Goal: Complete application form

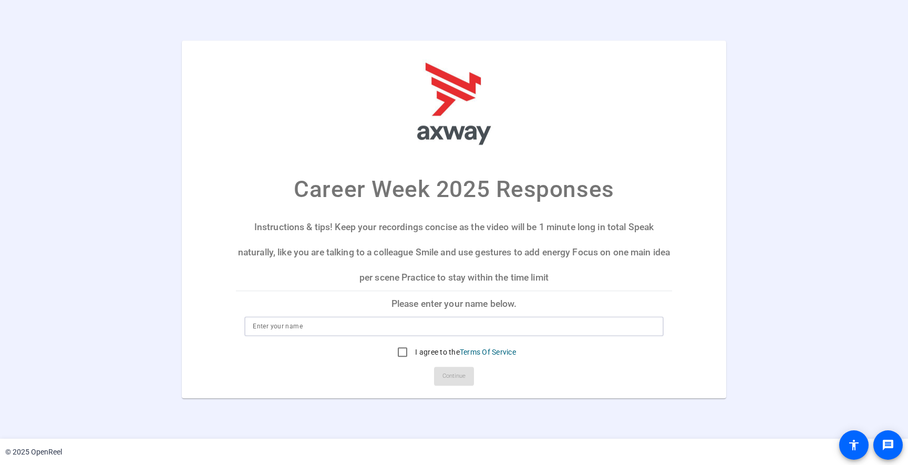
click at [378, 328] on input at bounding box center [454, 326] width 402 height 13
type input "[PERSON_NAME]"
click at [397, 352] on input "I agree to the Terms Of Service" at bounding box center [402, 352] width 21 height 21
checkbox input "true"
click at [460, 377] on span "Continue" at bounding box center [454, 376] width 23 height 16
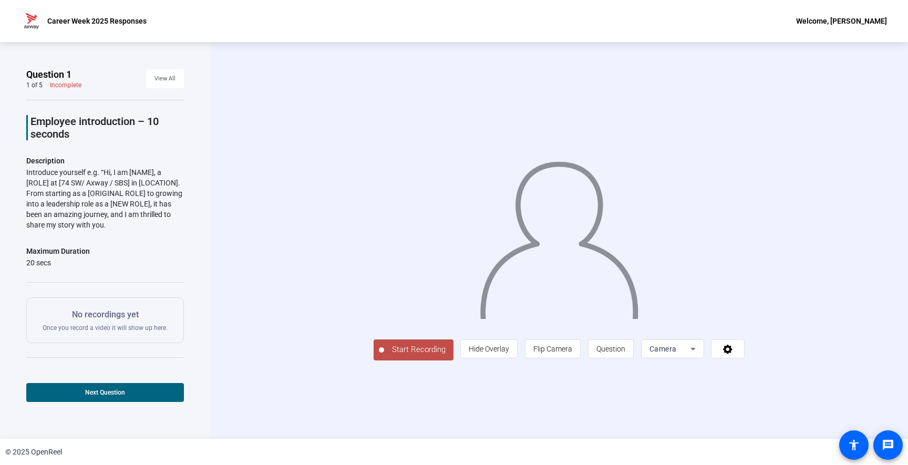
click at [692, 352] on icon at bounding box center [693, 349] width 13 height 13
click at [488, 344] on div at bounding box center [454, 232] width 908 height 465
click at [491, 350] on span "Hide Overlay" at bounding box center [489, 349] width 40 height 8
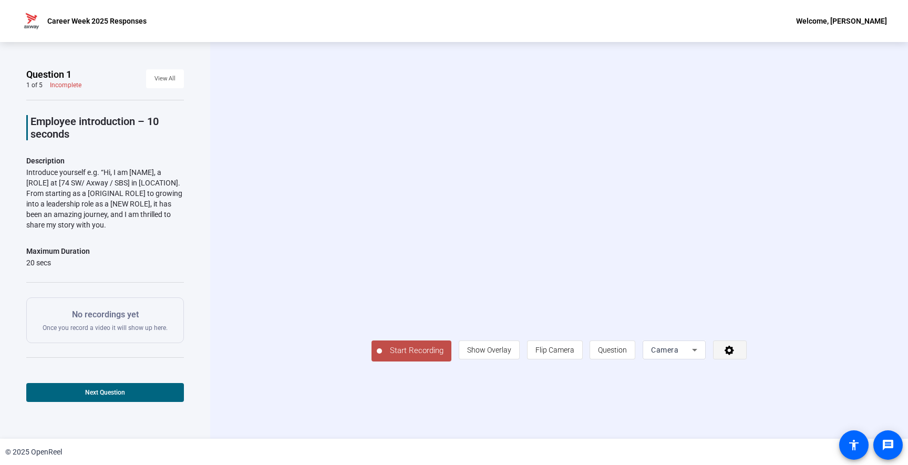
click at [740, 346] on span at bounding box center [730, 349] width 33 height 25
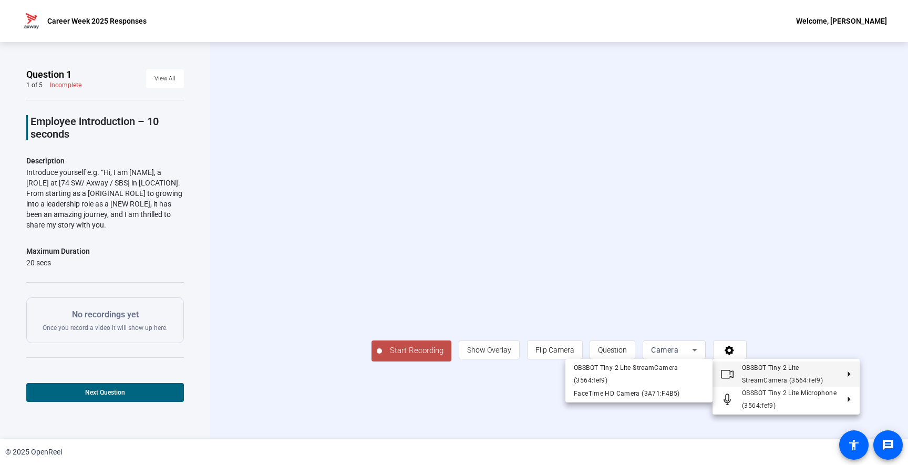
click at [366, 198] on div at bounding box center [454, 232] width 908 height 465
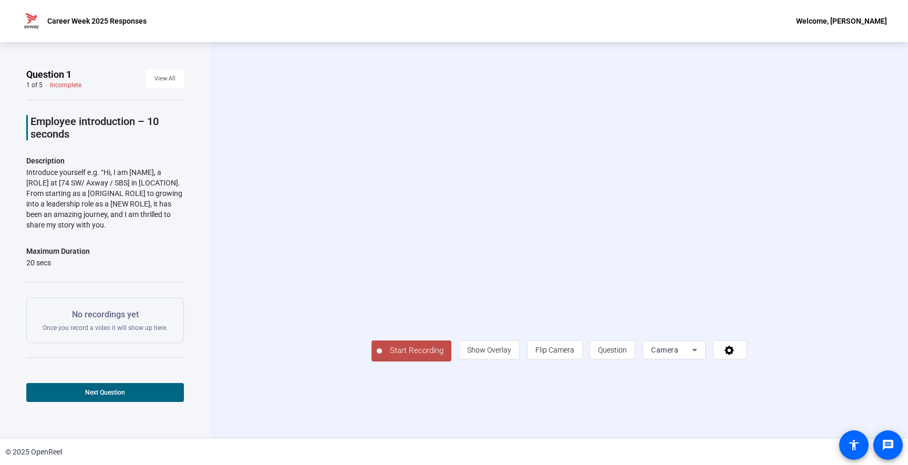
click at [414, 353] on span "Start Recording" at bounding box center [416, 351] width 69 height 12
click at [410, 349] on span "Start Recording" at bounding box center [416, 351] width 69 height 12
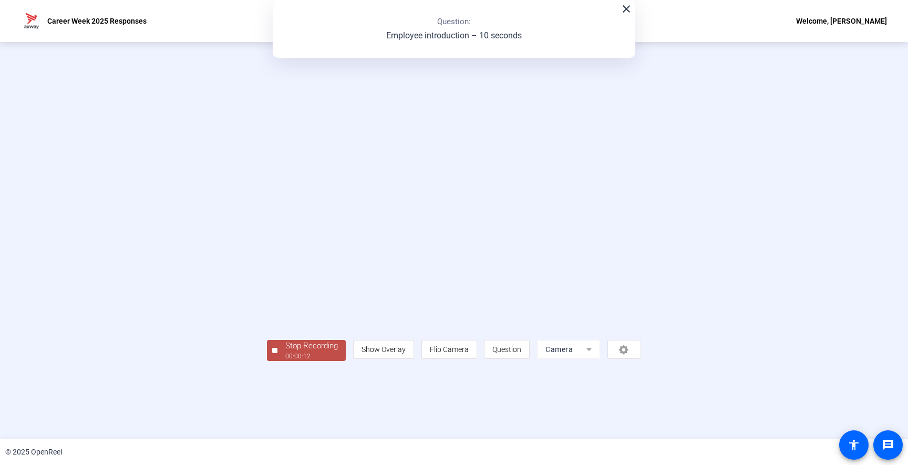
click at [310, 355] on div "00:00:12" at bounding box center [311, 356] width 53 height 9
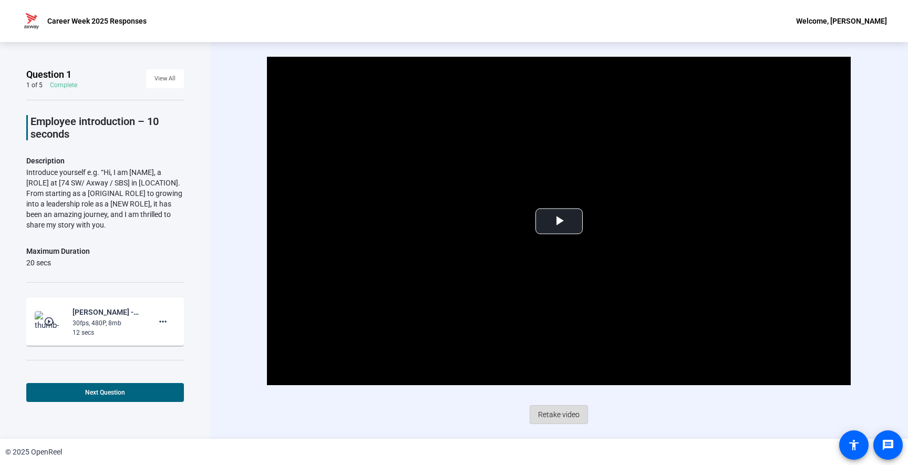
click at [562, 418] on span "Retake video" at bounding box center [559, 415] width 42 height 20
click at [556, 415] on span "Retake video" at bounding box center [559, 415] width 42 height 20
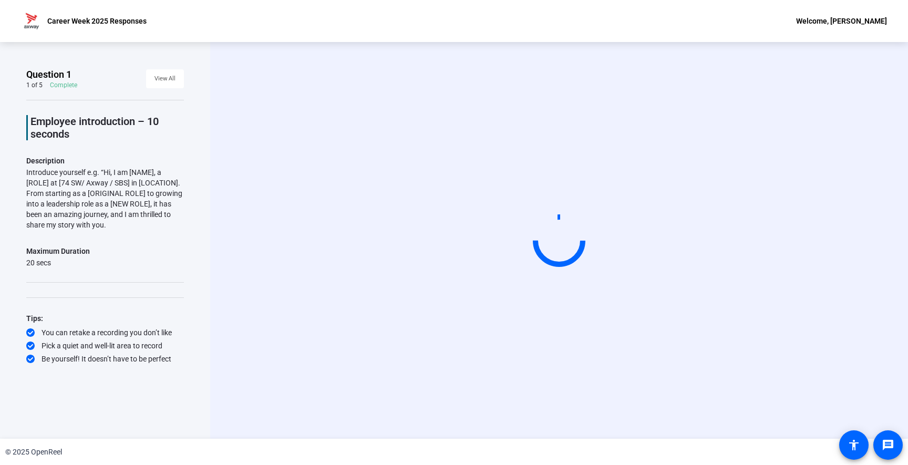
click at [181, 409] on div "Question 1 1 of 5 Complete View All Employee introduction – 10 seconds Descript…" at bounding box center [105, 240] width 158 height 344
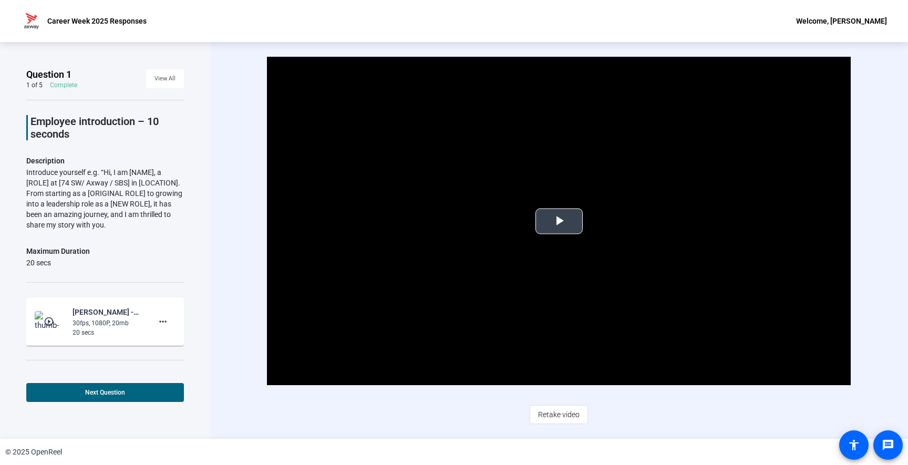
click at [559, 221] on span "Video Player" at bounding box center [559, 221] width 0 height 0
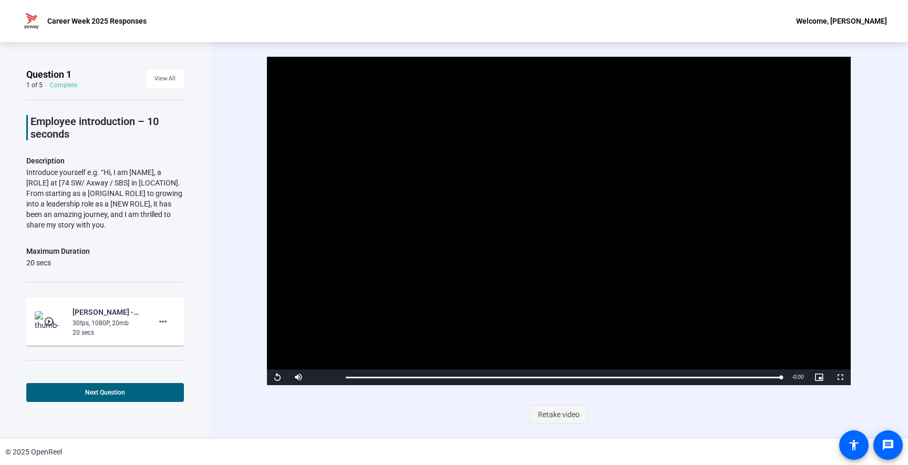
click at [560, 413] on span "Retake video" at bounding box center [559, 415] width 42 height 20
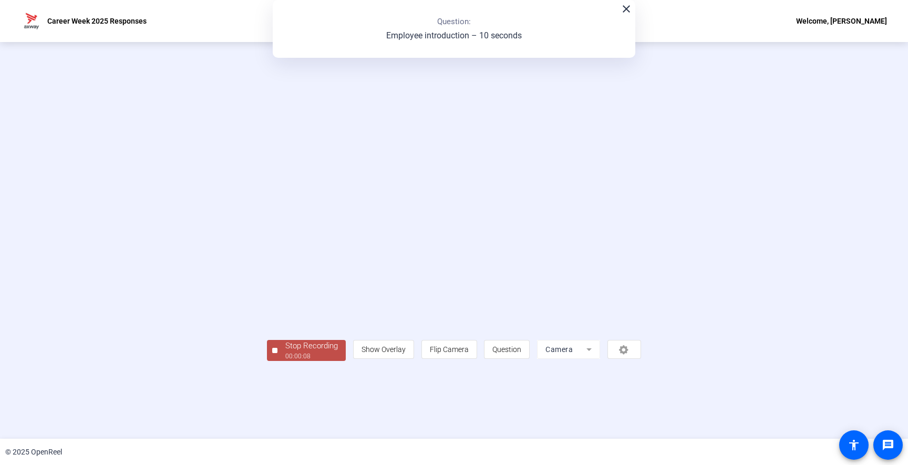
click at [285, 361] on div "00:00:08" at bounding box center [311, 356] width 53 height 9
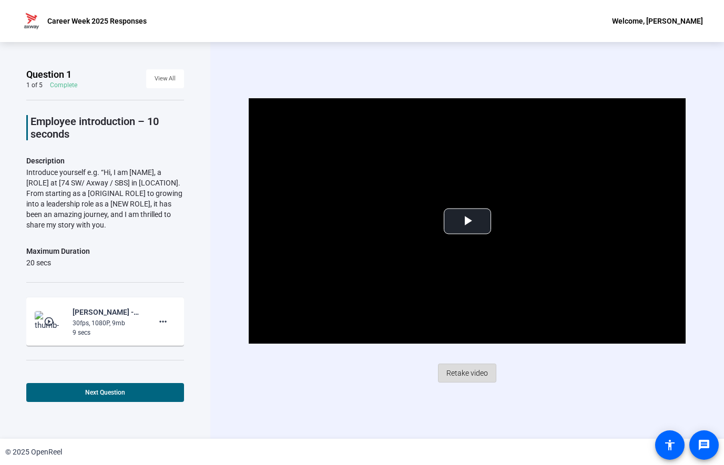
click at [469, 374] on span "Retake video" at bounding box center [467, 373] width 42 height 20
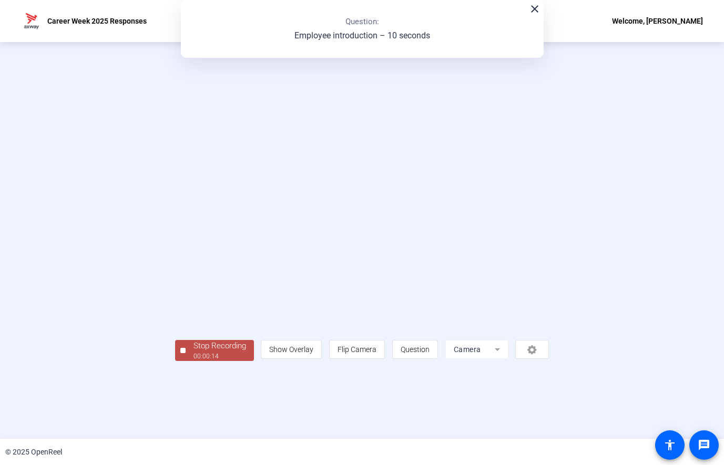
click at [193, 352] on div "Stop Recording" at bounding box center [219, 346] width 53 height 12
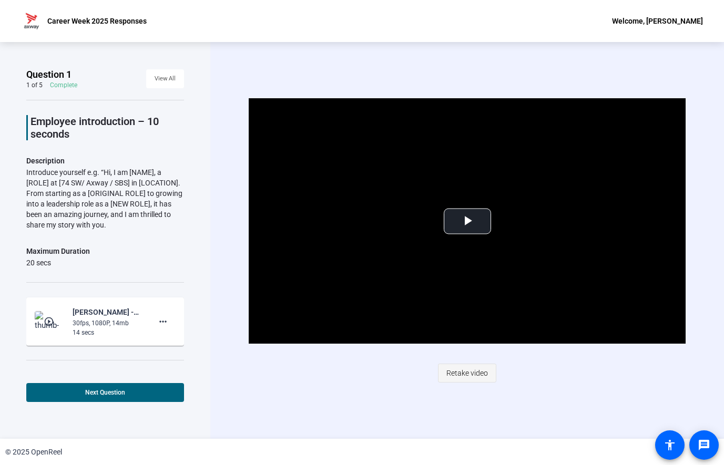
click at [468, 372] on span "Retake video" at bounding box center [467, 373] width 42 height 20
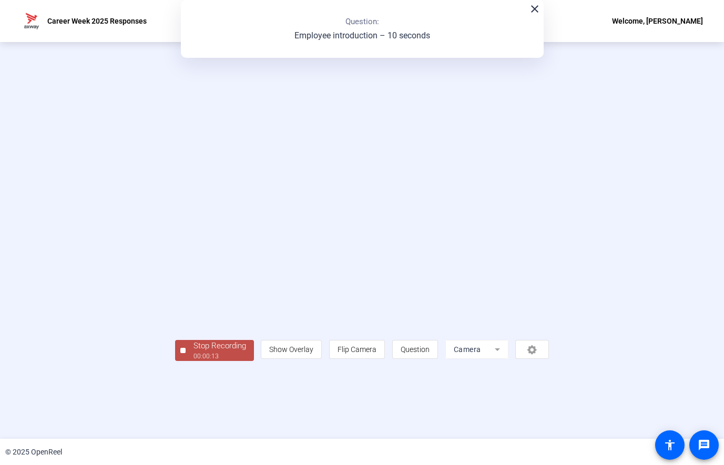
click at [193, 352] on div "Stop Recording" at bounding box center [219, 346] width 53 height 12
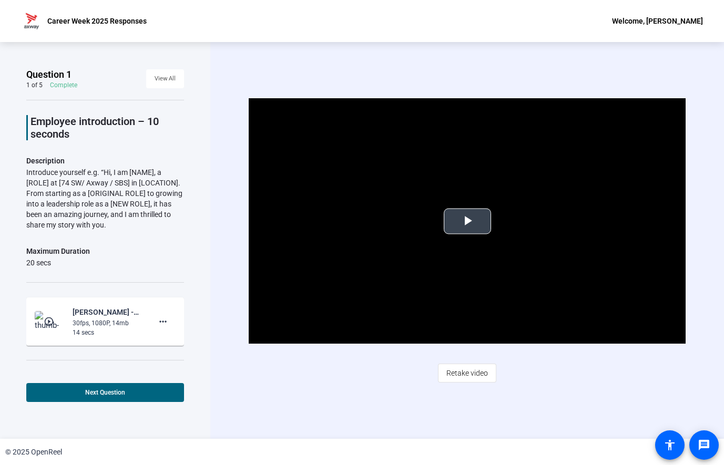
click at [467, 221] on span "Video Player" at bounding box center [467, 221] width 0 height 0
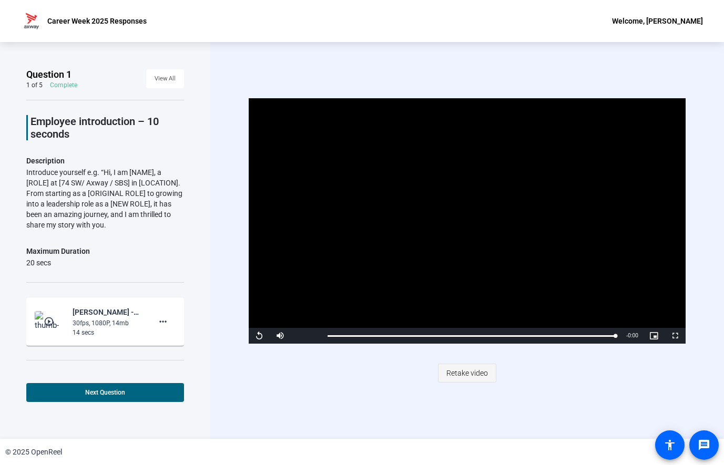
click at [460, 375] on span "Retake video" at bounding box center [467, 373] width 42 height 20
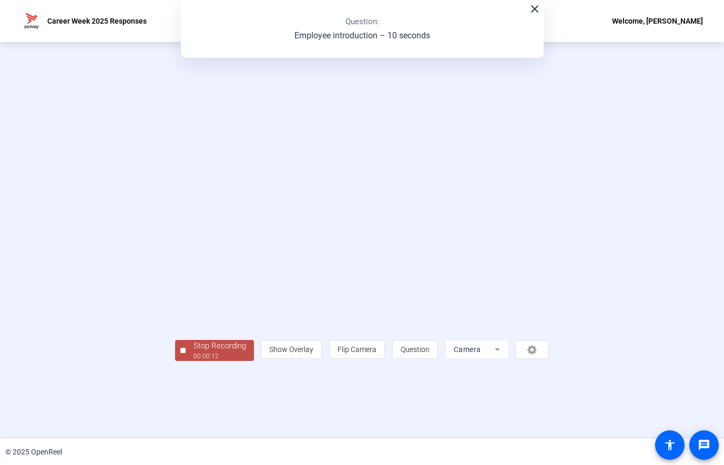
click at [193, 352] on div "Stop Recording" at bounding box center [219, 346] width 53 height 12
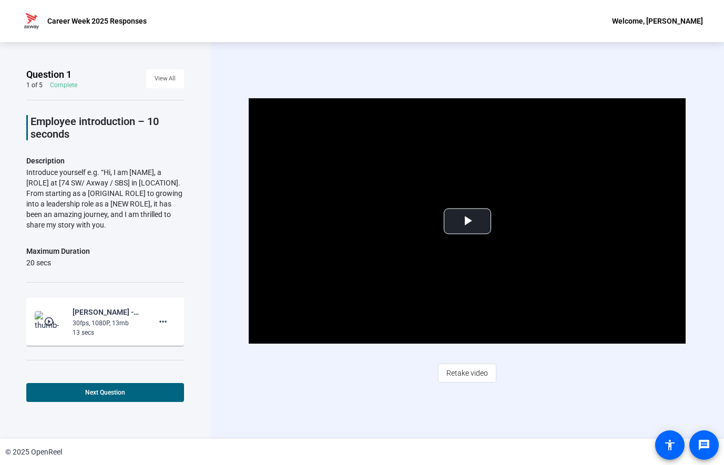
click at [464, 371] on span "Retake video" at bounding box center [467, 373] width 42 height 20
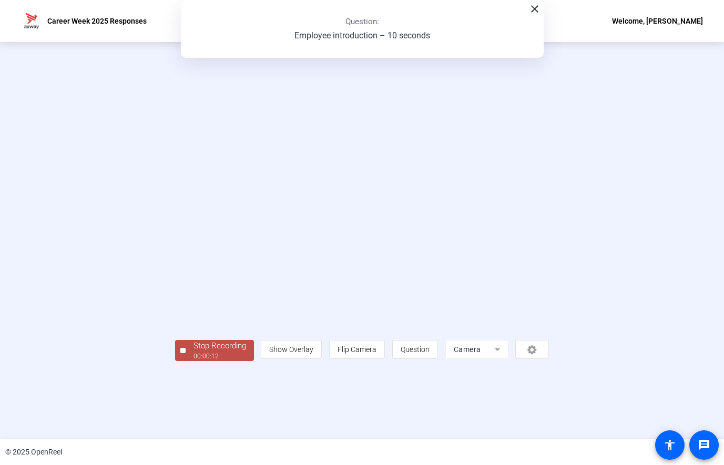
click at [193, 361] on div "00:00:12" at bounding box center [219, 356] width 53 height 9
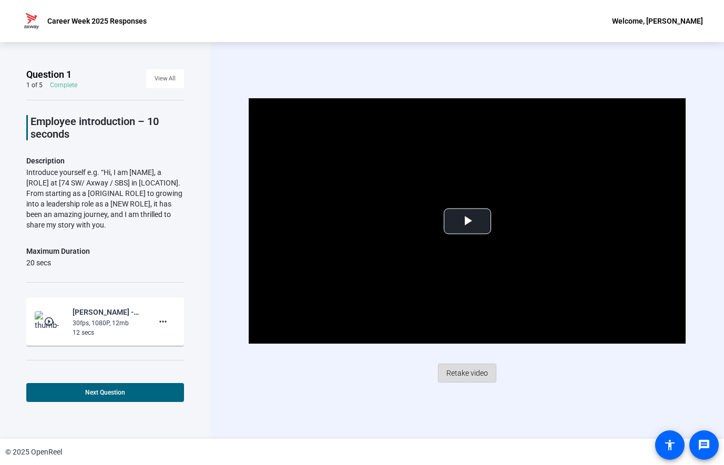
click at [468, 371] on span "Retake video" at bounding box center [467, 373] width 42 height 20
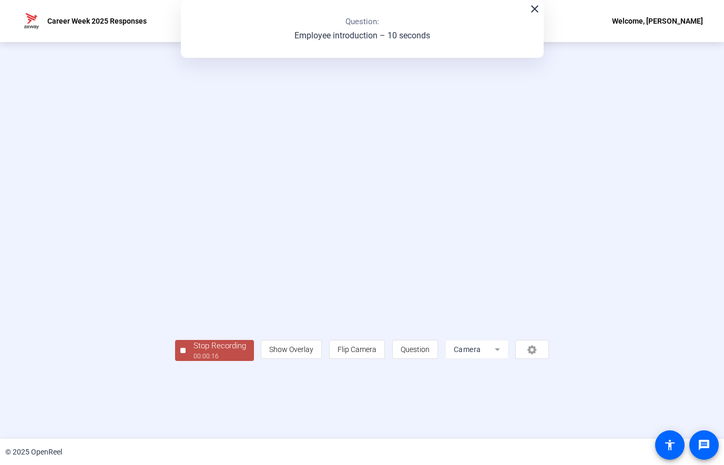
click at [193, 352] on div "Stop Recording" at bounding box center [219, 346] width 53 height 12
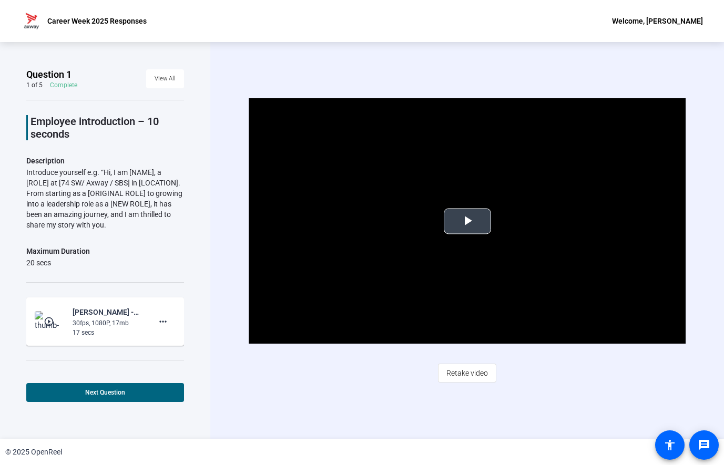
click at [467, 221] on span "Video Player" at bounding box center [467, 221] width 0 height 0
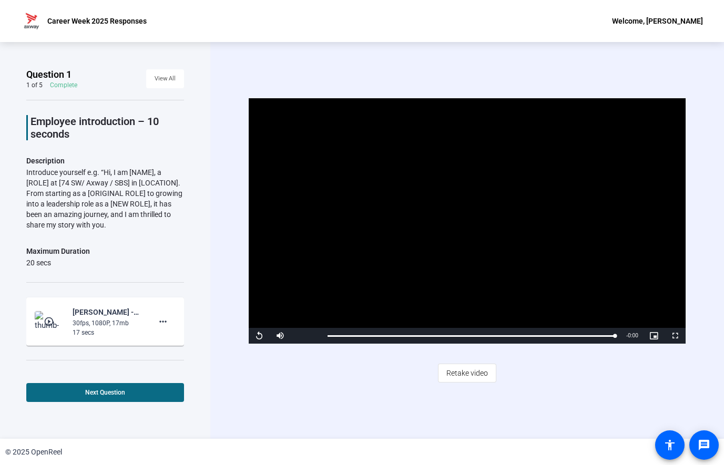
click at [95, 397] on span at bounding box center [105, 392] width 158 height 25
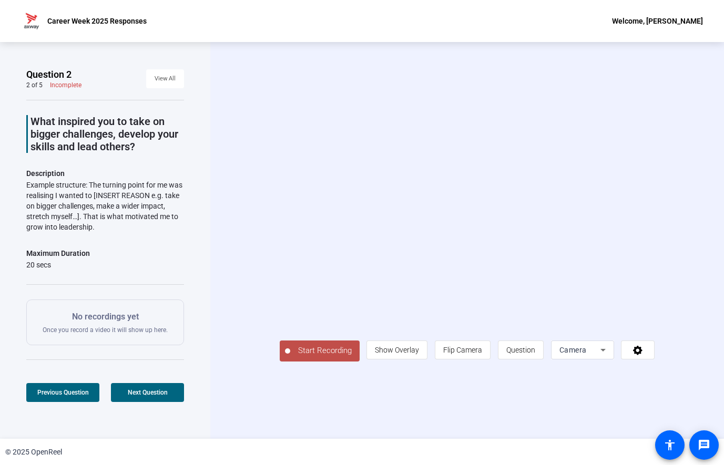
click at [305, 357] on span "Start Recording" at bounding box center [324, 351] width 69 height 12
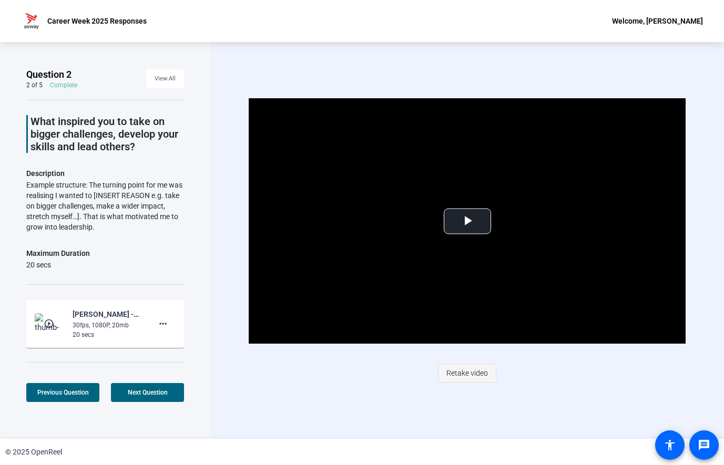
click at [463, 382] on span "Retake video" at bounding box center [467, 373] width 42 height 20
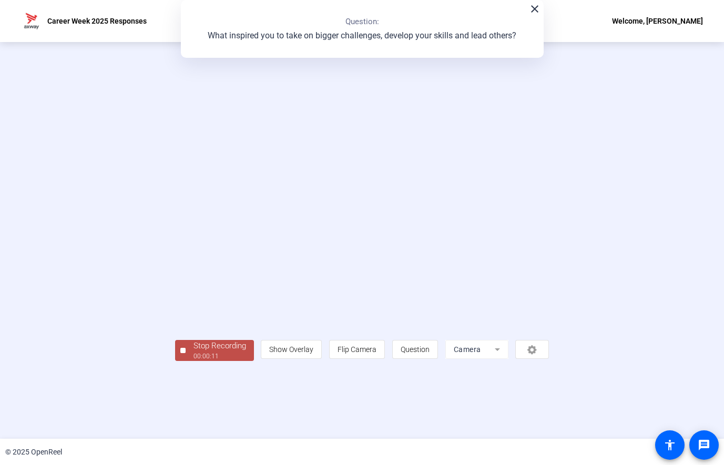
click at [193, 352] on div "Stop Recording" at bounding box center [219, 346] width 53 height 12
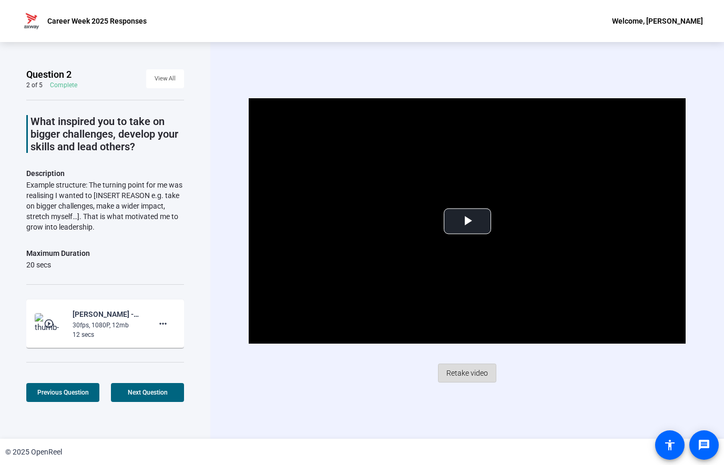
click at [490, 372] on span at bounding box center [466, 373] width 57 height 25
click at [467, 221] on span "Video Player" at bounding box center [467, 221] width 0 height 0
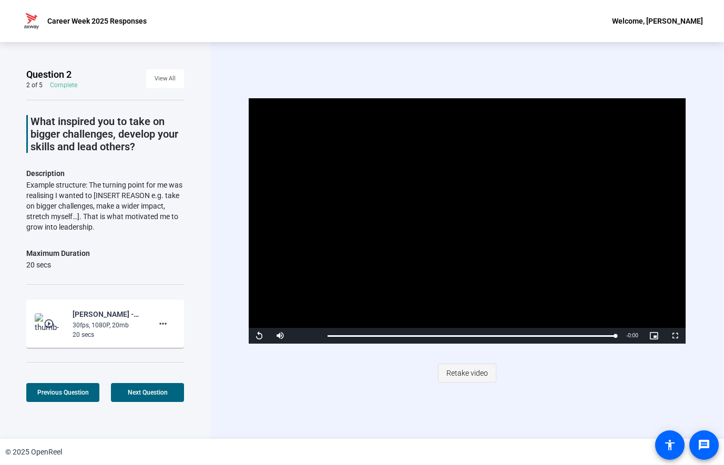
click at [458, 374] on span "Retake video" at bounding box center [467, 373] width 42 height 20
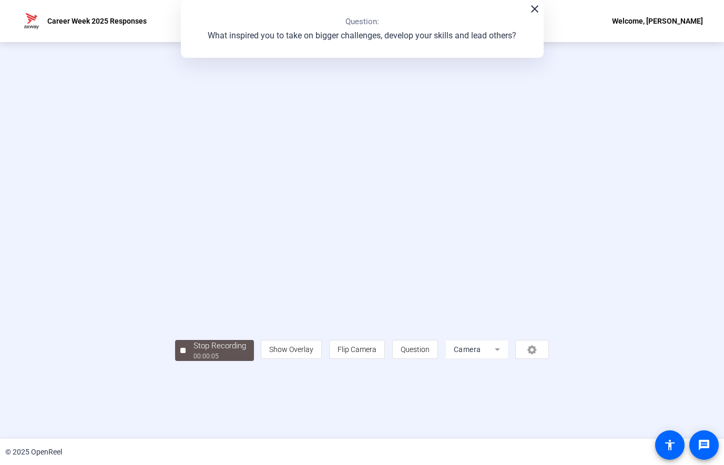
click at [348, 287] on video at bounding box center [362, 225] width 374 height 210
click at [193, 352] on div "Stop Recording" at bounding box center [219, 346] width 53 height 12
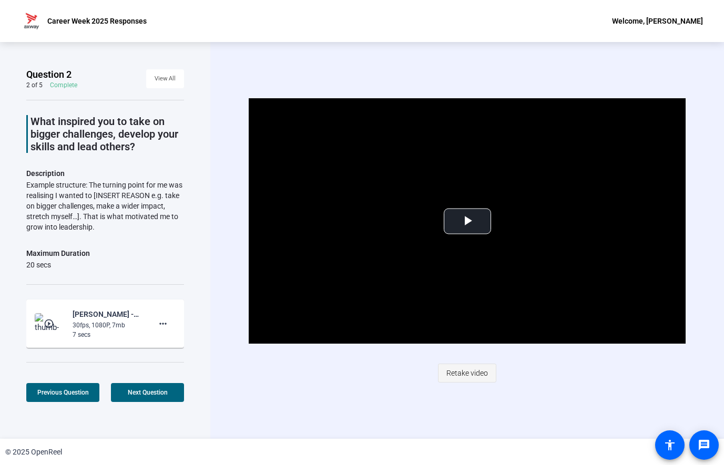
click at [466, 373] on span "Retake video" at bounding box center [467, 373] width 42 height 20
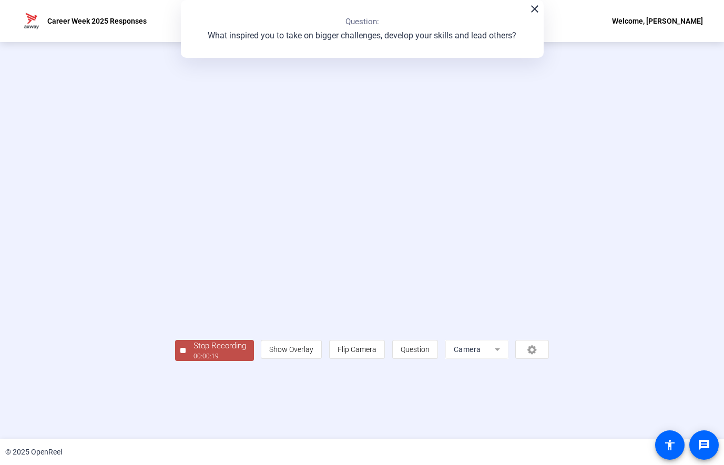
click at [193, 361] on div "00:00:19" at bounding box center [219, 356] width 53 height 9
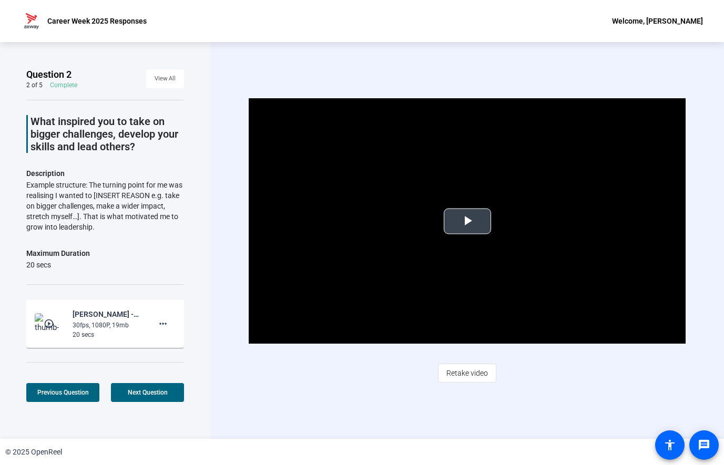
click at [467, 221] on span "Video Player" at bounding box center [467, 221] width 0 height 0
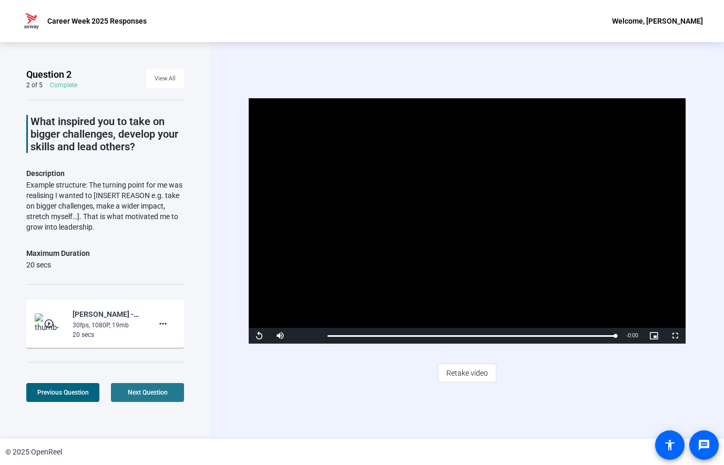
click at [129, 393] on span "Next Question" at bounding box center [148, 392] width 40 height 7
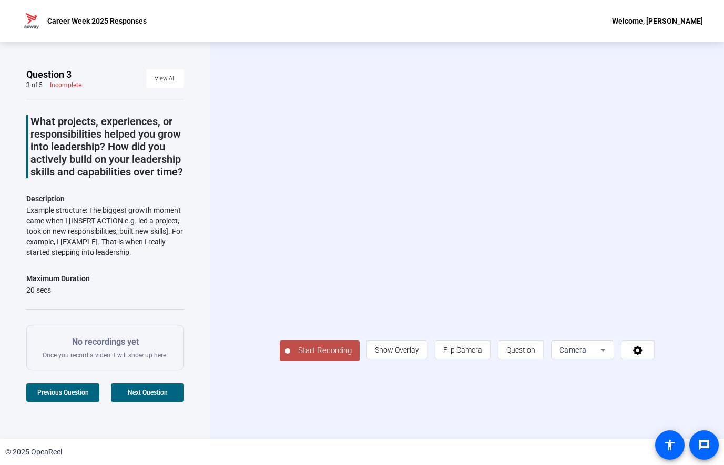
click at [295, 357] on span "Start Recording" at bounding box center [324, 351] width 69 height 12
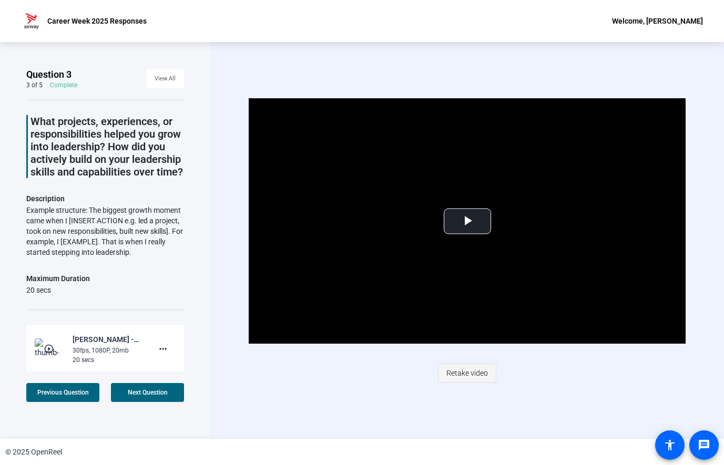
click at [467, 371] on span "Retake video" at bounding box center [467, 373] width 42 height 20
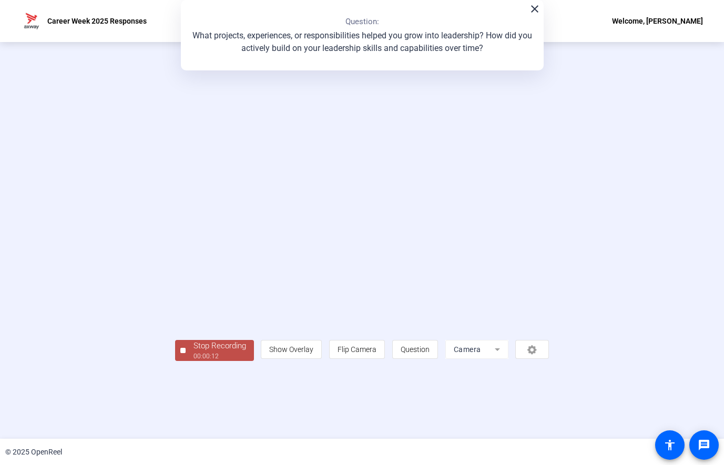
click at [193, 361] on div "00:00:12" at bounding box center [219, 356] width 53 height 9
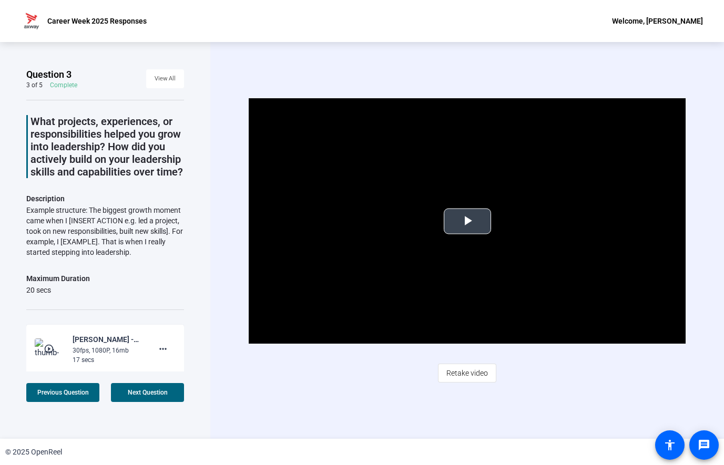
click at [467, 221] on span "Video Player" at bounding box center [467, 221] width 0 height 0
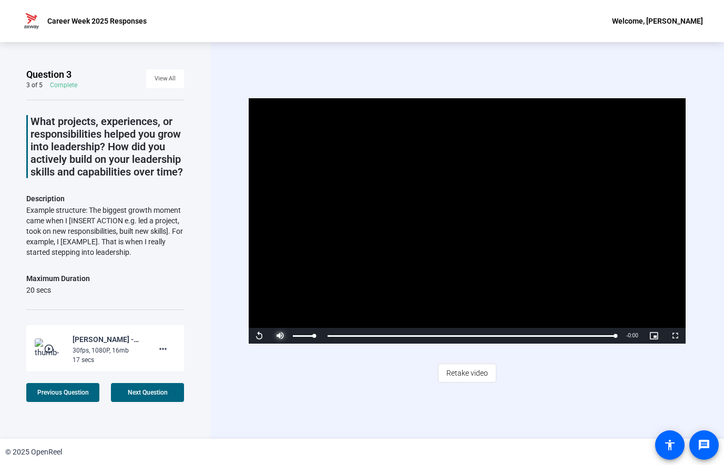
click at [280, 336] on span "Video Player" at bounding box center [280, 336] width 21 height 0
click at [255, 336] on span "Video Player" at bounding box center [259, 336] width 21 height 0
click at [344, 268] on video "Video Player" at bounding box center [467, 220] width 436 height 245
click at [466, 370] on span "Retake video" at bounding box center [467, 373] width 42 height 20
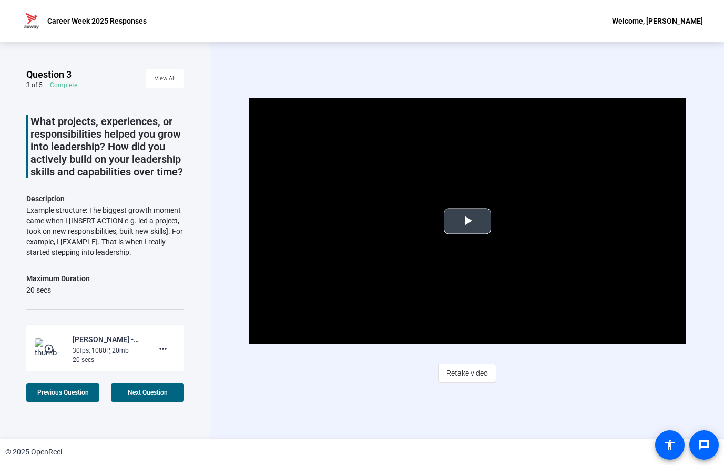
click at [467, 221] on span "Video Player" at bounding box center [467, 221] width 0 height 0
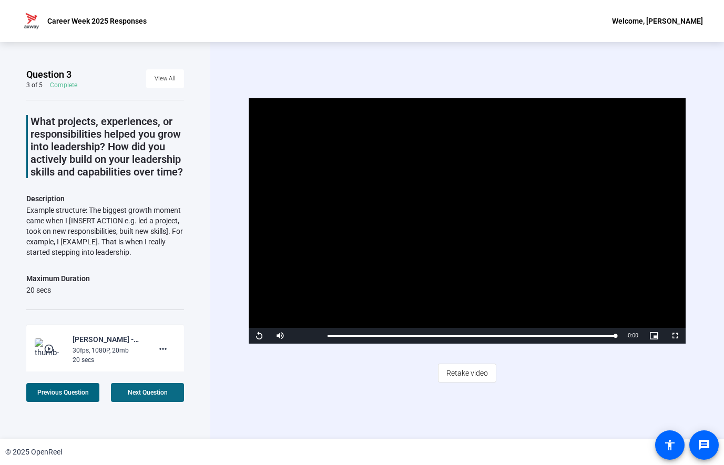
click at [157, 392] on span "Next Question" at bounding box center [148, 392] width 40 height 7
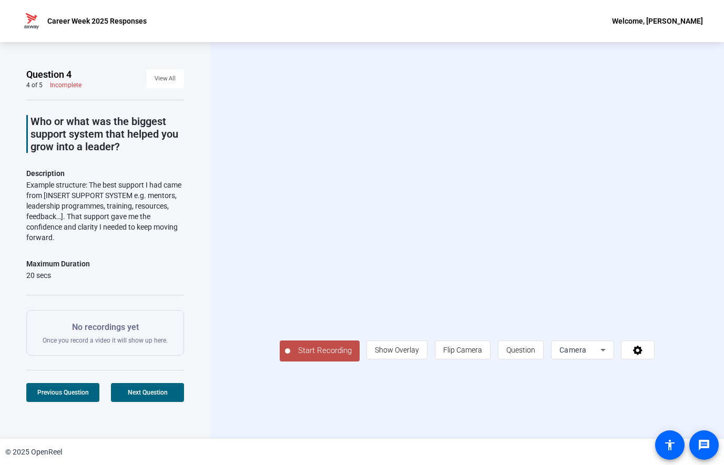
click at [293, 357] on span "Start Recording" at bounding box center [324, 351] width 69 height 12
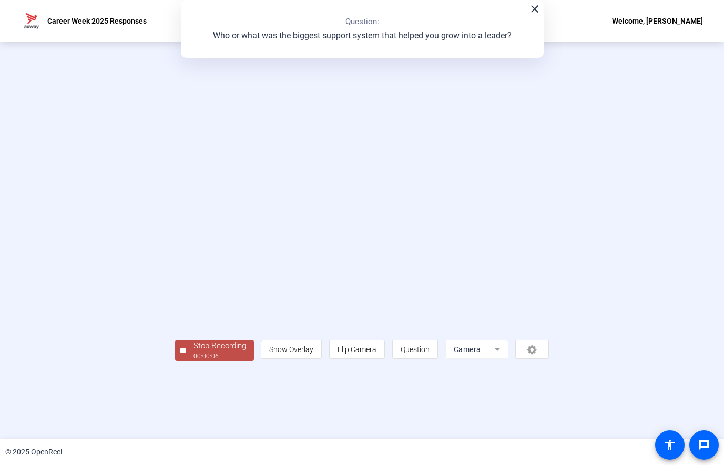
click at [193, 361] on div "00:00:06" at bounding box center [219, 356] width 53 height 9
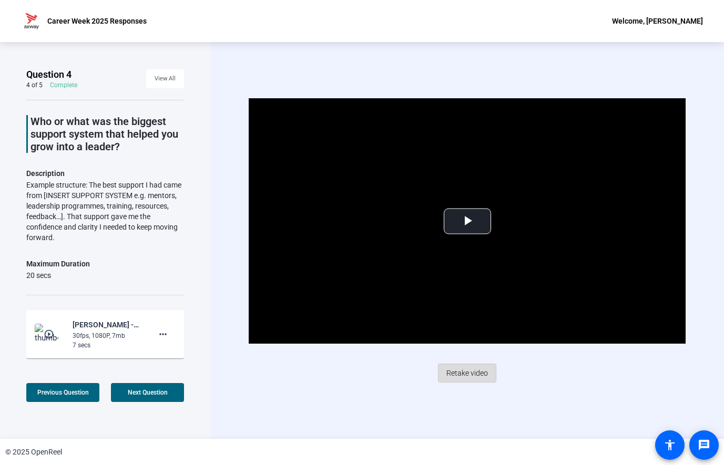
click at [462, 372] on span "Retake video" at bounding box center [467, 373] width 42 height 20
click at [467, 221] on span "Video Player" at bounding box center [467, 221] width 0 height 0
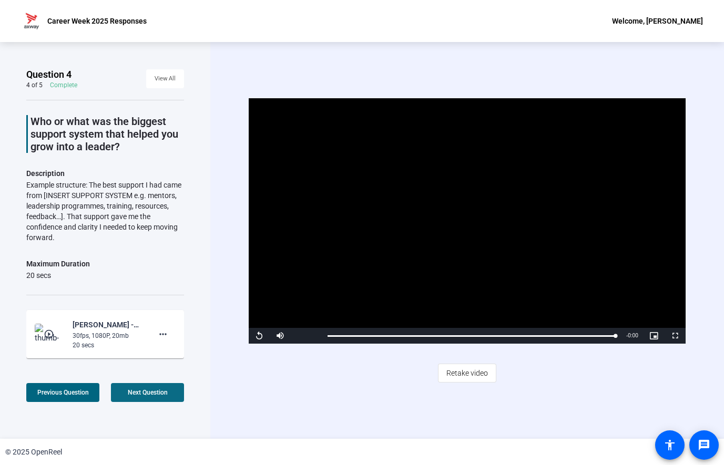
click at [151, 395] on span "Next Question" at bounding box center [148, 392] width 40 height 7
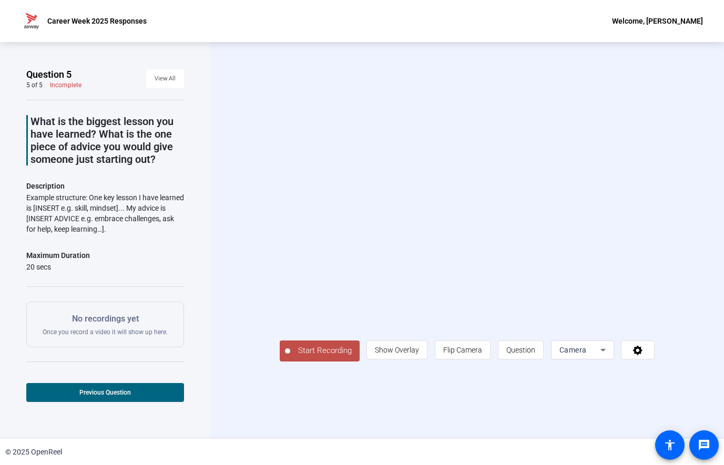
click at [298, 357] on span "Start Recording" at bounding box center [324, 351] width 69 height 12
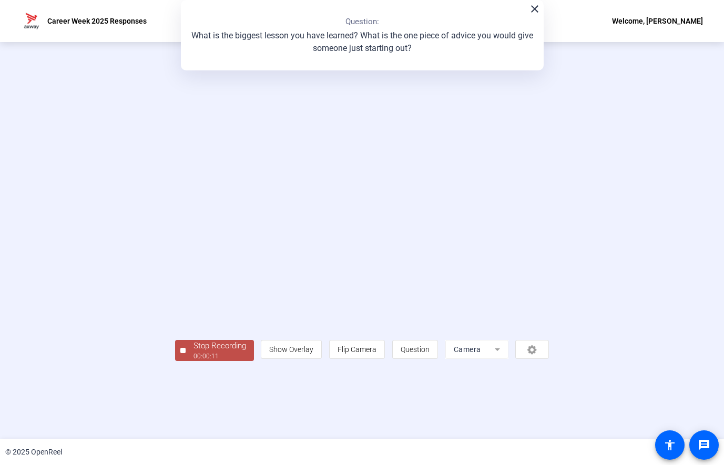
click at [193, 352] on div "Stop Recording" at bounding box center [219, 346] width 53 height 12
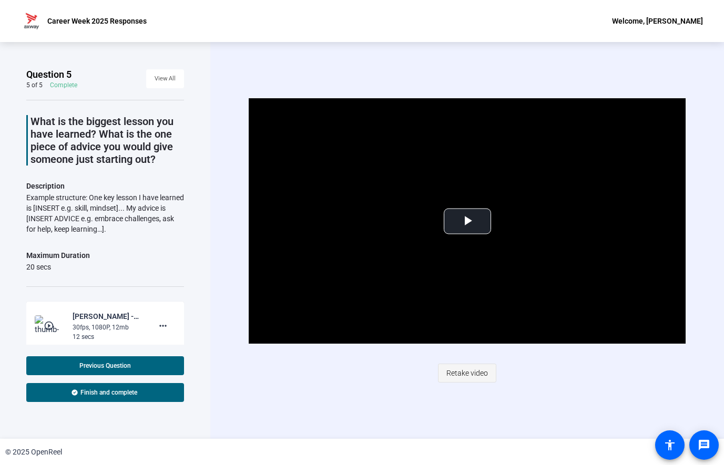
click at [470, 371] on span "Retake video" at bounding box center [467, 373] width 42 height 20
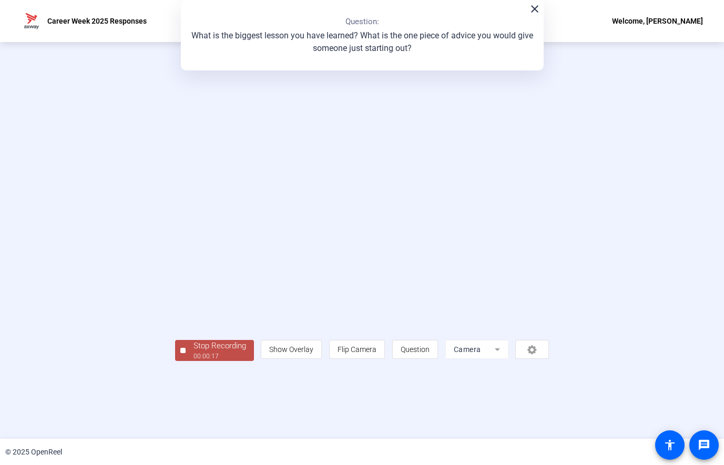
click at [193, 361] on div "00:00:17" at bounding box center [219, 356] width 53 height 9
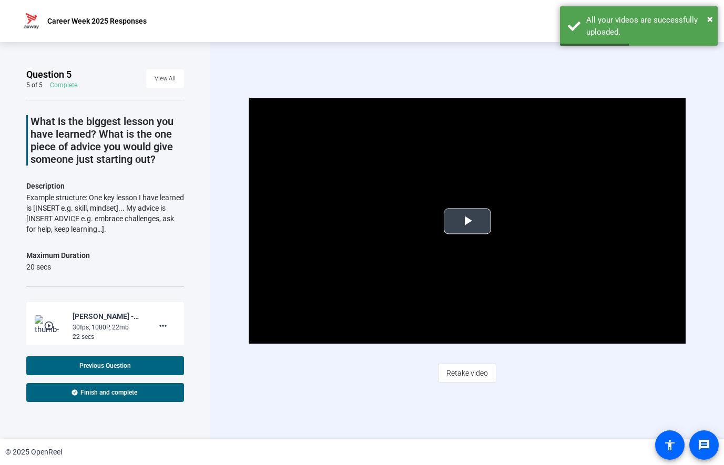
click at [467, 221] on span "Video Player" at bounding box center [467, 221] width 0 height 0
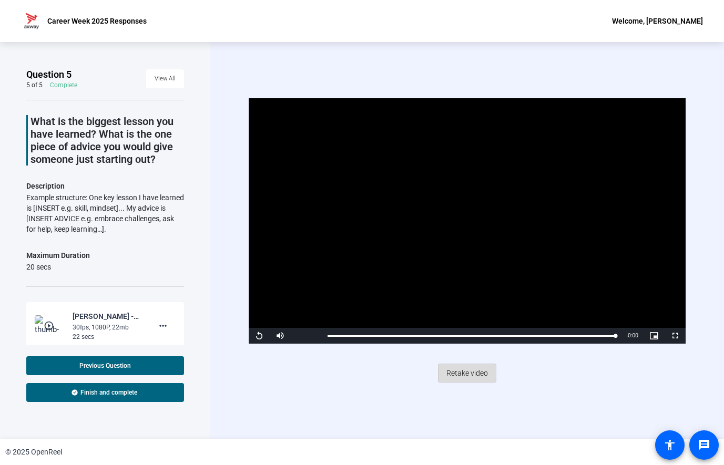
click at [474, 375] on span "Retake video" at bounding box center [467, 373] width 42 height 20
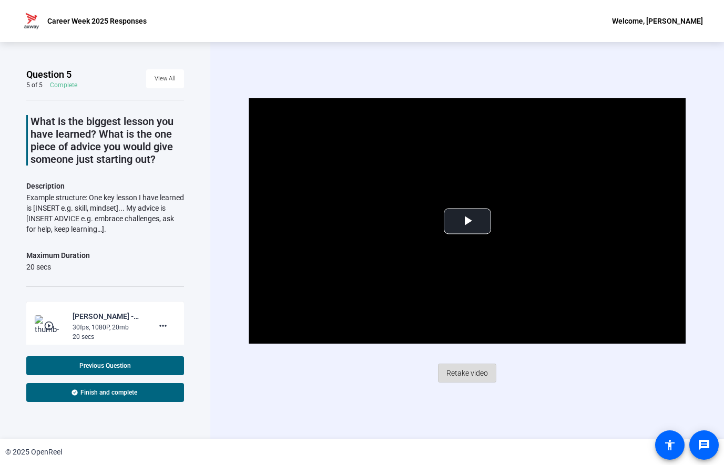
click at [463, 374] on span "Retake video" at bounding box center [467, 373] width 42 height 20
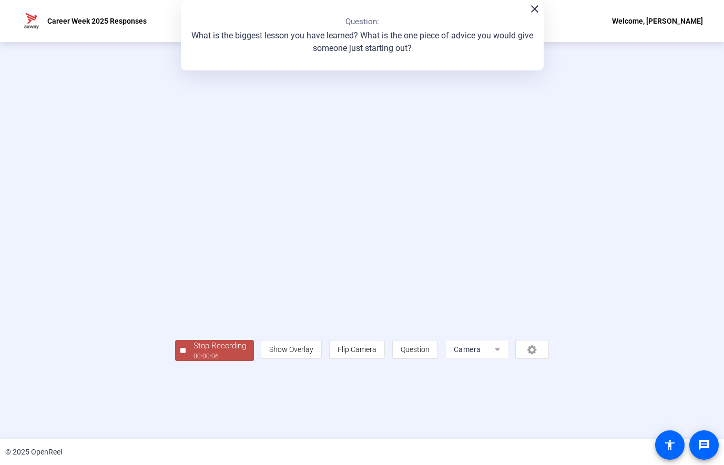
click at [126, 422] on div "Stop Recording 00:00:06 person Show Overlay flip Flip Camera question_mark Ques…" at bounding box center [362, 240] width 724 height 397
click at [193, 361] on div "00:00:07" at bounding box center [219, 356] width 53 height 9
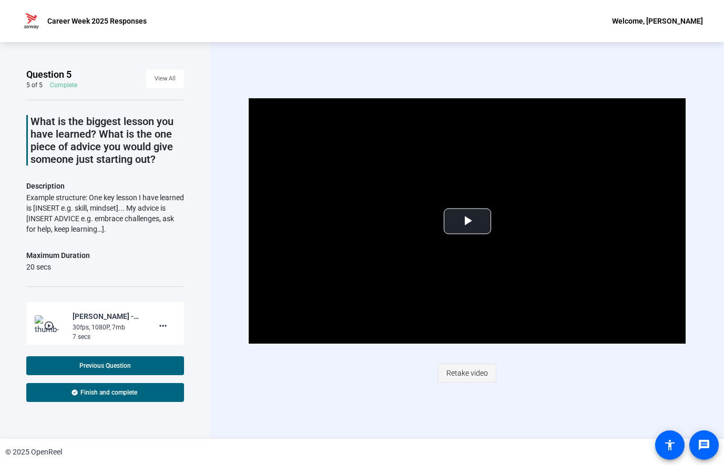
click at [458, 376] on span "Retake video" at bounding box center [467, 373] width 42 height 20
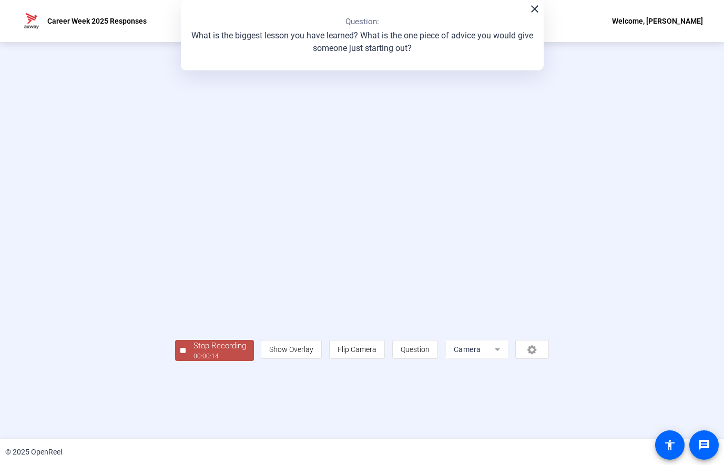
click at [193, 352] on div "Stop Recording" at bounding box center [219, 346] width 53 height 12
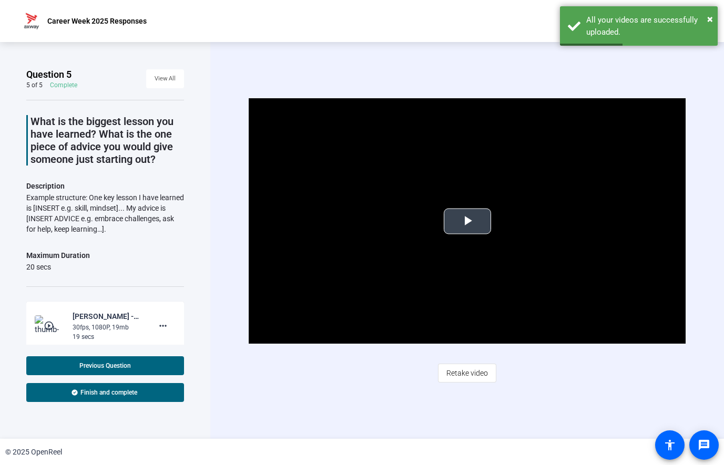
click at [467, 221] on span "Video Player" at bounding box center [467, 221] width 0 height 0
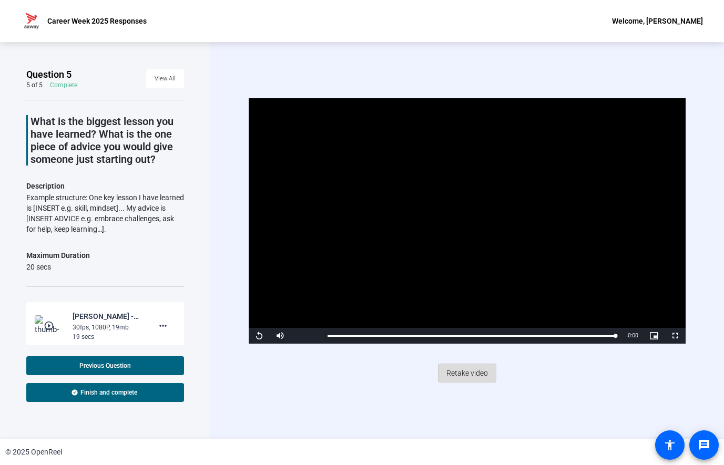
click at [451, 371] on span "Retake video" at bounding box center [467, 373] width 42 height 20
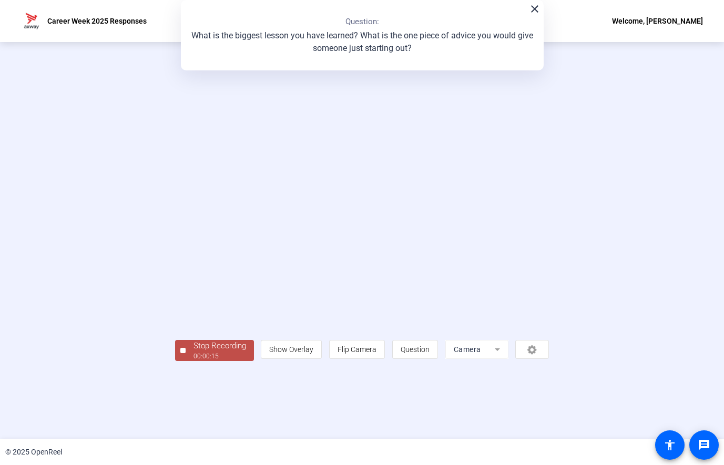
click at [193, 352] on div "Stop Recording" at bounding box center [219, 346] width 53 height 12
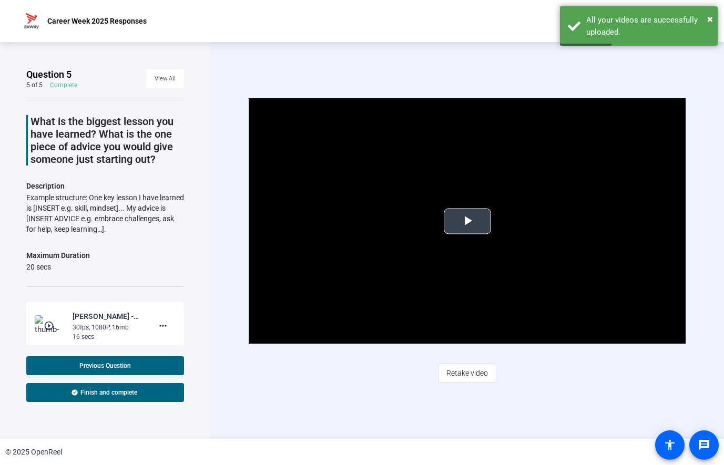
click at [467, 221] on span "Video Player" at bounding box center [467, 221] width 0 height 0
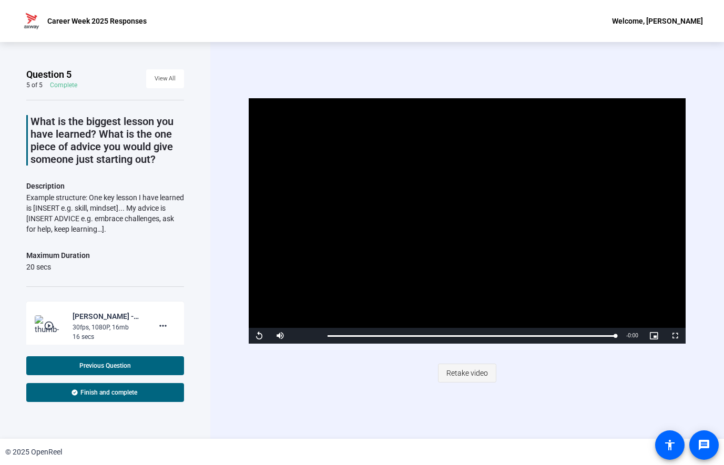
click at [457, 375] on span "Retake video" at bounding box center [467, 373] width 42 height 20
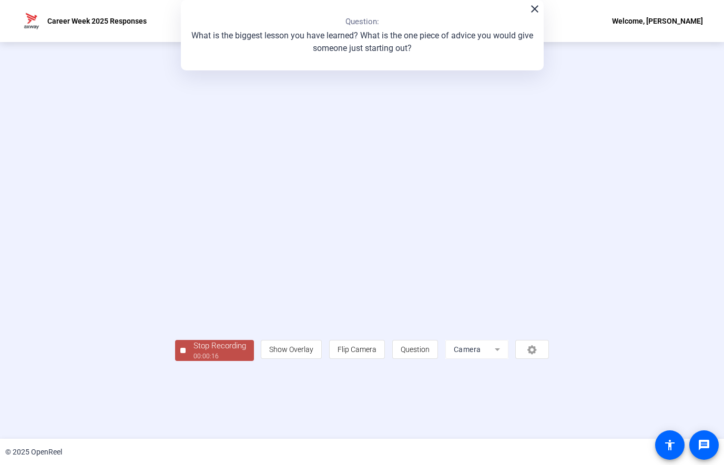
click at [193, 352] on div "Stop Recording" at bounding box center [219, 346] width 53 height 12
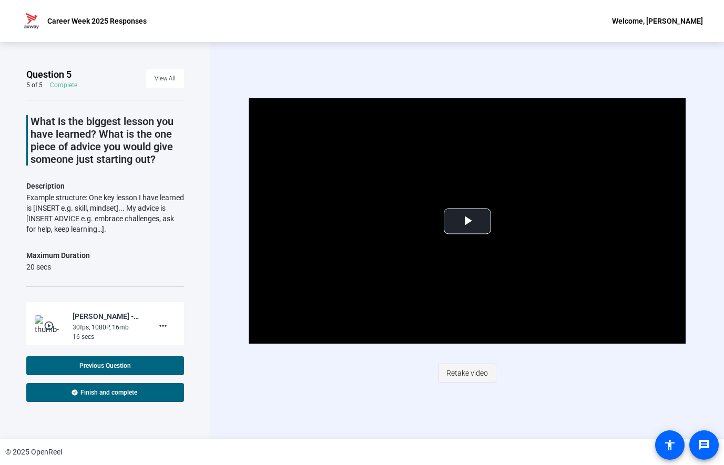
click at [472, 375] on span "Retake video" at bounding box center [467, 373] width 42 height 20
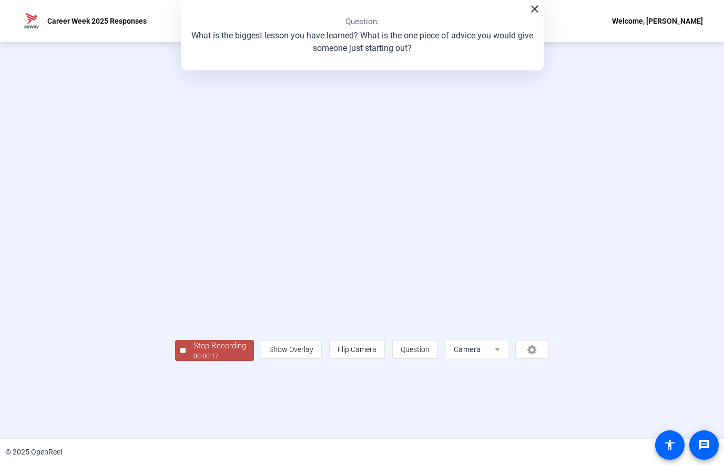
click at [193, 352] on div "Stop Recording" at bounding box center [219, 346] width 53 height 12
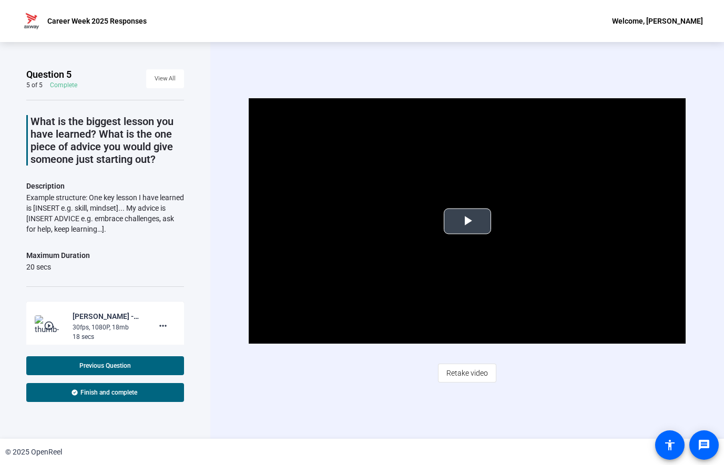
click at [467, 221] on span "Video Player" at bounding box center [467, 221] width 0 height 0
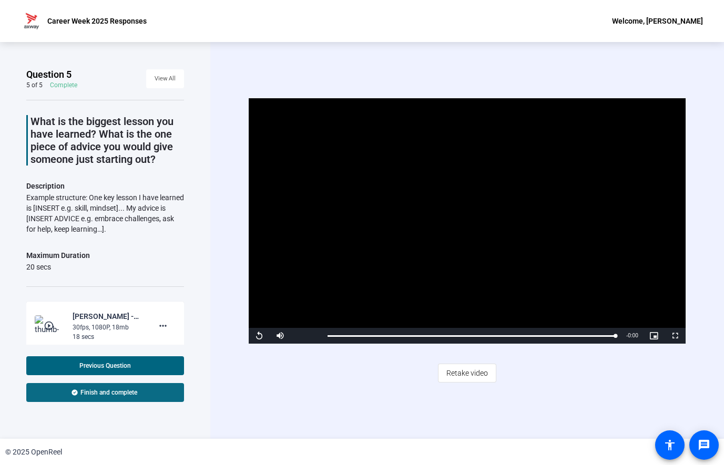
click at [122, 396] on span "Finish and complete" at bounding box center [108, 392] width 57 height 8
